Goal: Transaction & Acquisition: Purchase product/service

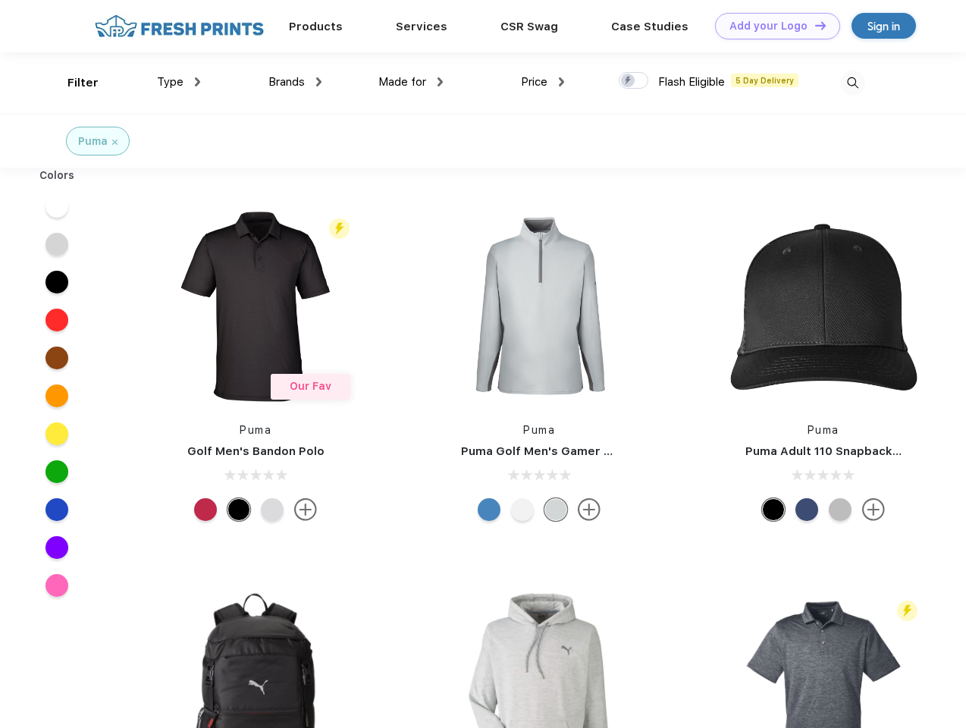
click at [772, 26] on link "Add your Logo Design Tool" at bounding box center [777, 26] width 125 height 27
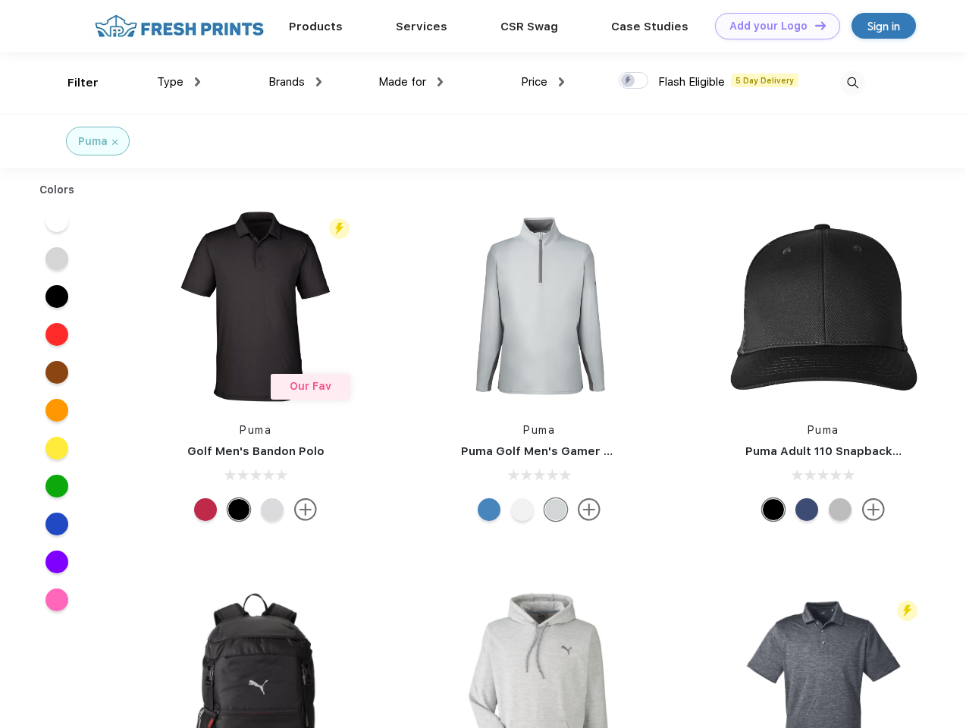
click at [0, 0] on div "Design Tool" at bounding box center [0, 0] width 0 height 0
click at [813, 25] on link "Add your Logo Design Tool" at bounding box center [777, 26] width 125 height 27
click at [73, 83] on div "Filter" at bounding box center [82, 82] width 31 height 17
click at [179, 82] on span "Type" at bounding box center [170, 82] width 27 height 14
click at [295, 82] on span "Brands" at bounding box center [286, 82] width 36 height 14
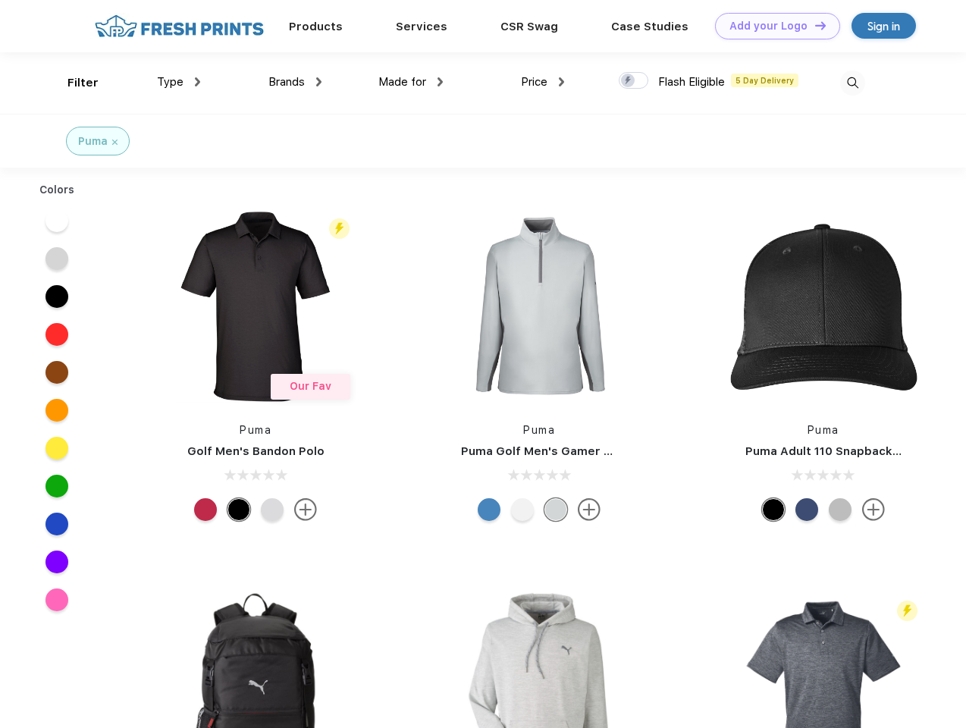
click at [411, 82] on span "Made for" at bounding box center [402, 82] width 48 height 14
click at [543, 82] on span "Price" at bounding box center [534, 82] width 27 height 14
click at [634, 81] on div at bounding box center [634, 80] width 30 height 17
click at [628, 81] on input "checkbox" at bounding box center [624, 76] width 10 height 10
click at [852, 83] on img at bounding box center [852, 83] width 25 height 25
